Goal: Information Seeking & Learning: Learn about a topic

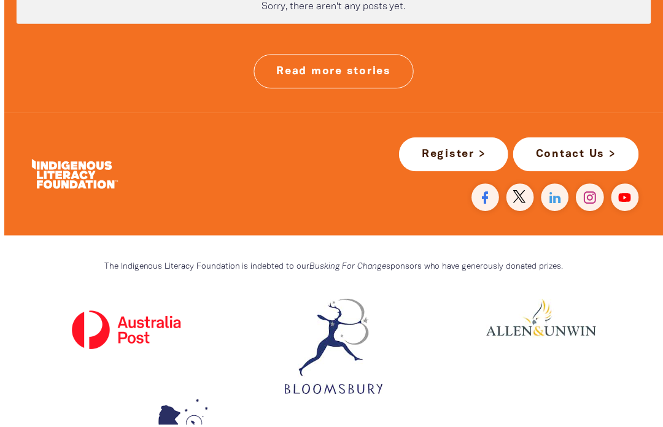
scroll to position [3422, 0]
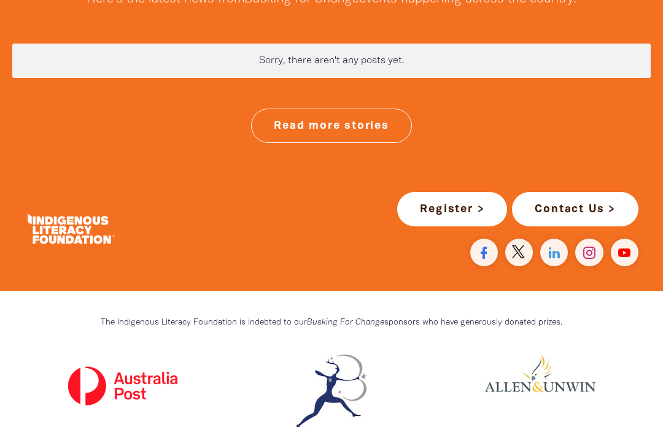
scroll to position [3367, 0]
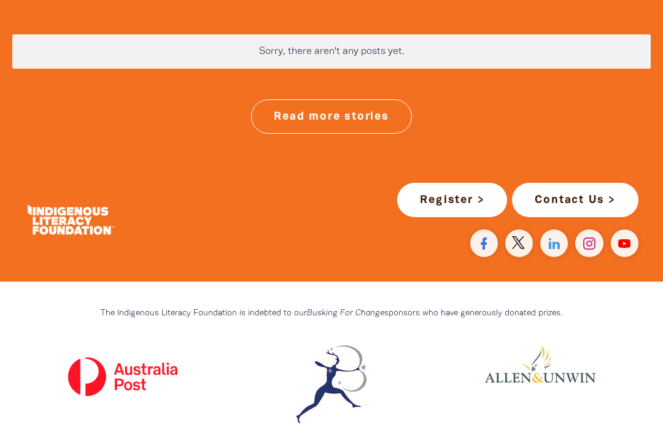
scroll to position [3418, 0]
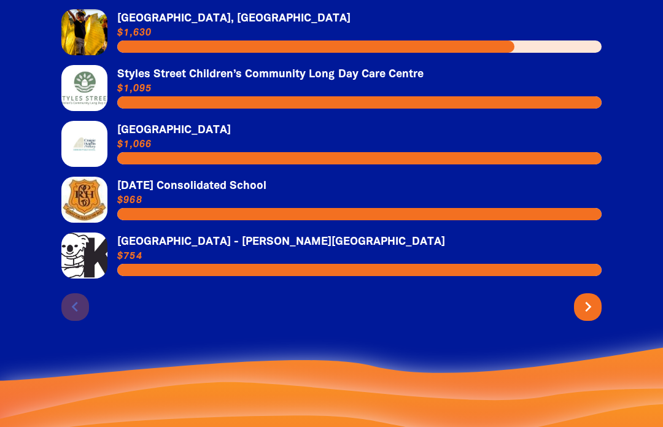
scroll to position [2796, 0]
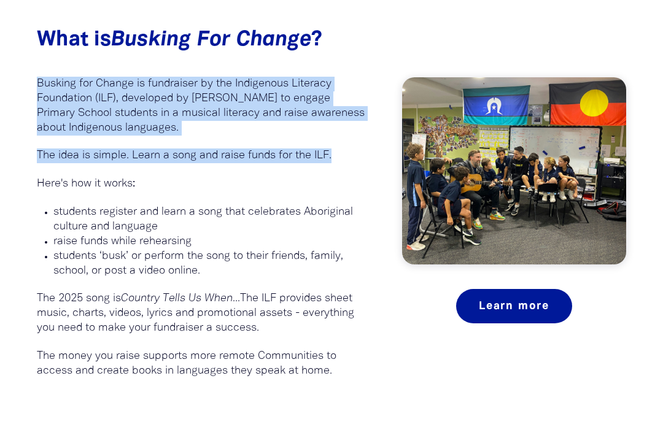
scroll to position [761, 0]
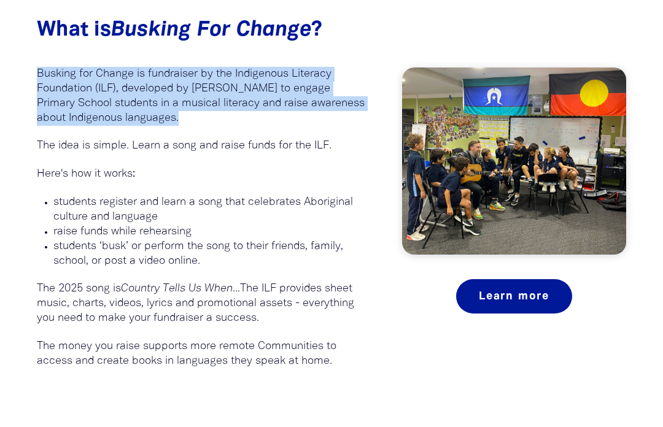
copy p "Busking for Change is fundraiser by the Indigenous Literacy Foundation (ILF), d…"
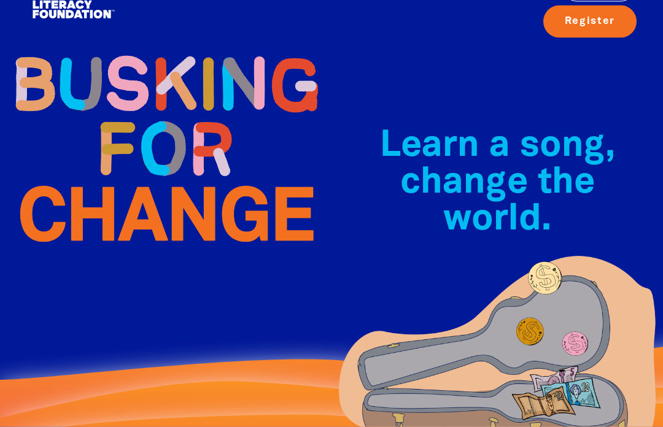
scroll to position [0, 0]
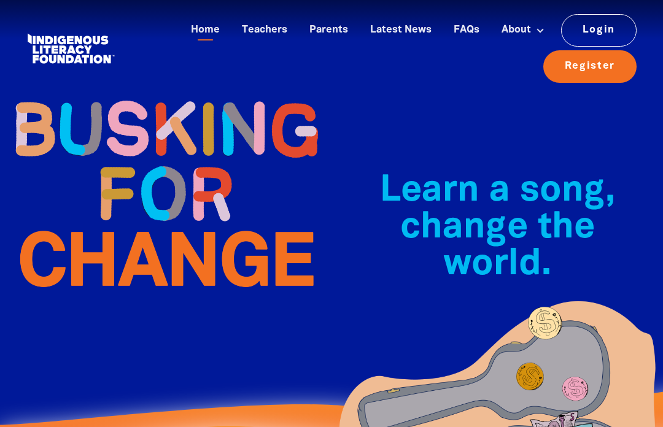
click at [427, 27] on link "Latest News" at bounding box center [401, 30] width 76 height 20
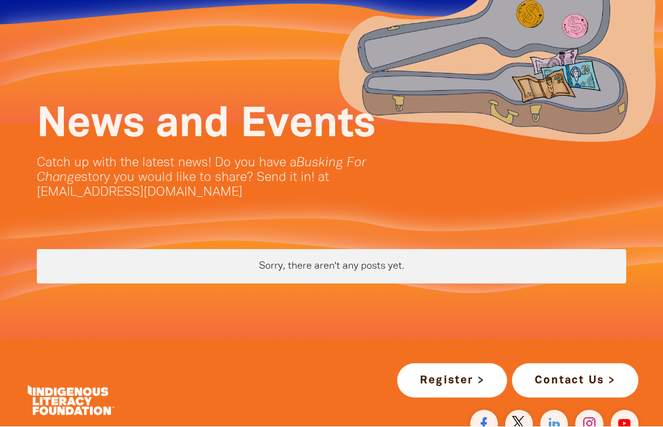
scroll to position [116, 0]
click at [613, 4] on img at bounding box center [496, 41] width 331 height 217
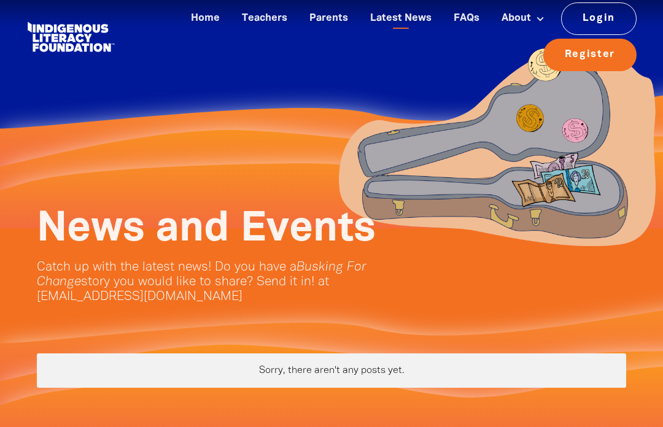
scroll to position [0, 0]
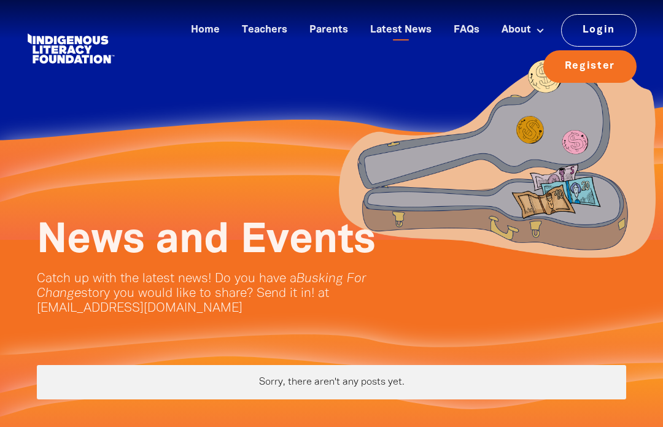
click at [542, 58] on link "Busking For Change" at bounding box center [522, 58] width 99 height 22
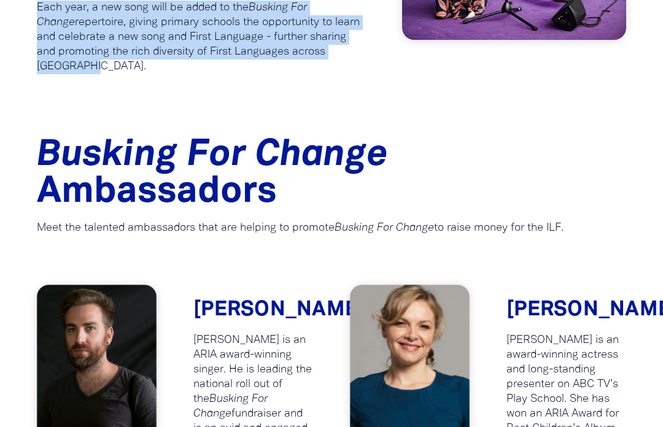
scroll to position [1397, 0]
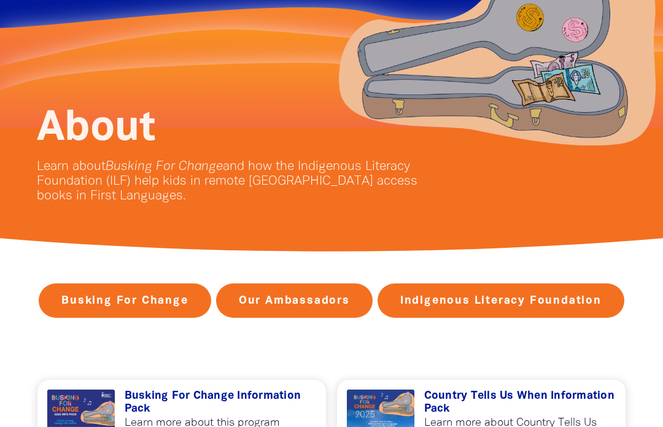
scroll to position [0, 0]
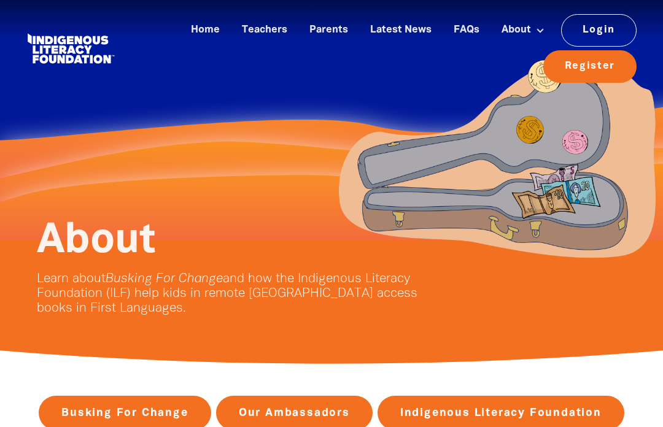
click at [539, 60] on link "Busking For Change" at bounding box center [522, 58] width 99 height 22
click at [542, 97] on link "Indigenous Literacy Foundation" at bounding box center [522, 85] width 99 height 30
click at [517, 122] on link "Prizes" at bounding box center [522, 111] width 99 height 22
